Goal: Information Seeking & Learning: Check status

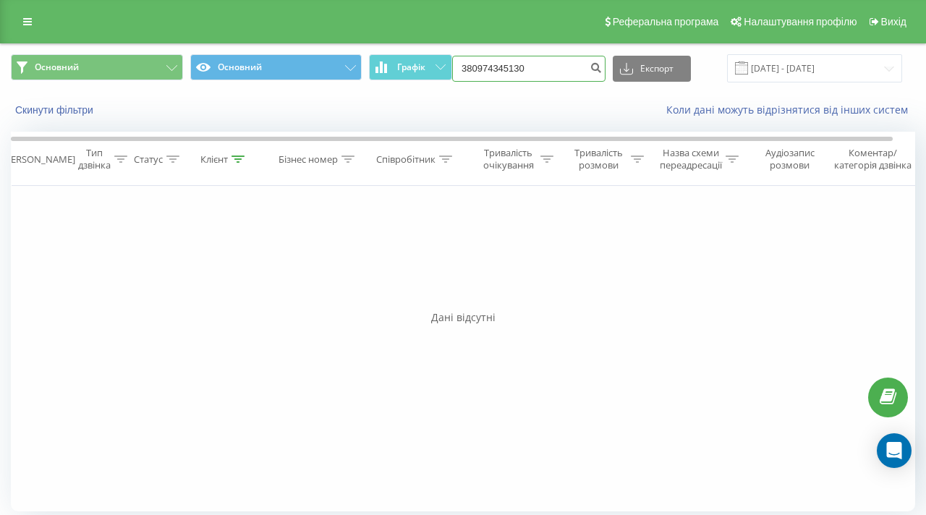
click at [530, 69] on input "380974345130" at bounding box center [528, 69] width 153 height 26
click at [601, 69] on icon "submit" at bounding box center [596, 66] width 12 height 9
click at [541, 64] on input "380974345130" at bounding box center [528, 69] width 153 height 26
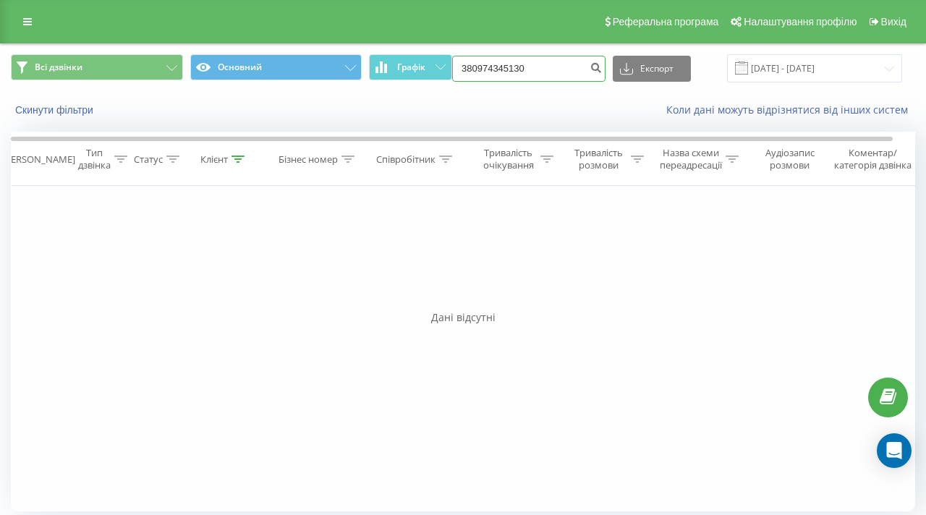
paste input "667572819"
type input "380667572819"
click at [602, 70] on icon "submit" at bounding box center [596, 66] width 12 height 9
click at [533, 68] on input "380667572819" at bounding box center [528, 69] width 153 height 26
